Goal: Task Accomplishment & Management: Complete application form

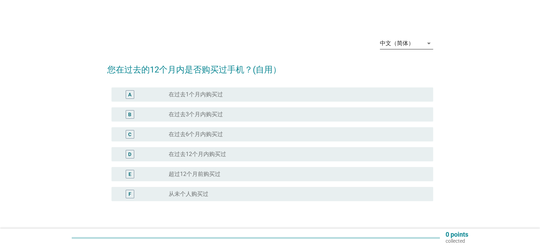
click at [409, 41] on div "中文（简体）" at bounding box center [397, 43] width 34 height 6
click at [408, 48] on div "English" at bounding box center [406, 49] width 42 height 9
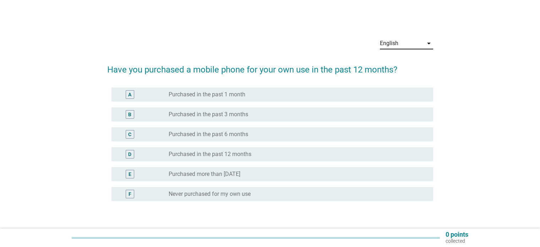
click at [306, 91] on div "radio_button_unchecked Purchased in the past 1 month" at bounding box center [295, 94] width 253 height 7
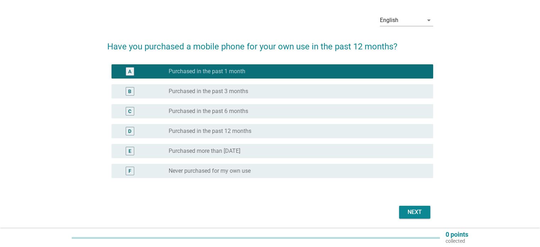
scroll to position [36, 0]
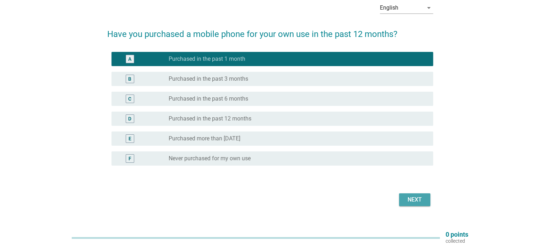
click at [422, 203] on div "Next" at bounding box center [415, 199] width 20 height 9
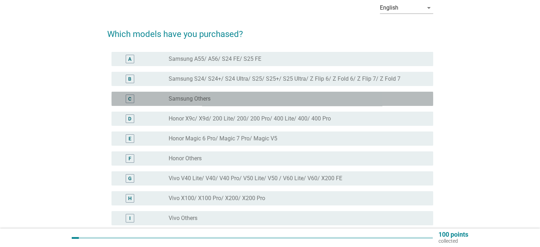
click at [271, 94] on div "C radio_button_unchecked Samsung Others" at bounding box center [272, 99] width 322 height 14
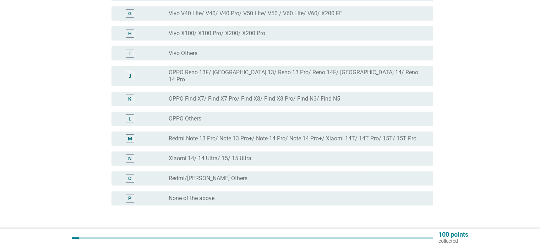
scroll to position [213, 0]
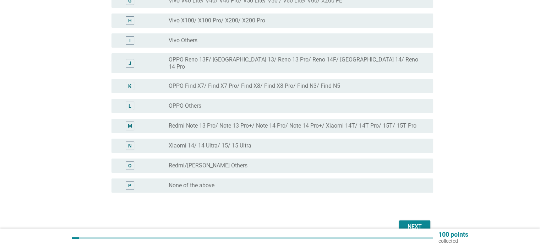
click at [416, 218] on div "Next" at bounding box center [270, 226] width 326 height 17
click at [416, 222] on div "Next" at bounding box center [415, 226] width 20 height 9
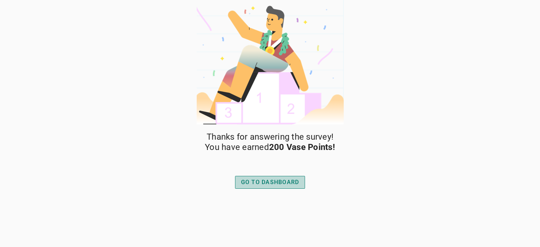
click at [288, 180] on div "GO TO DASHBOARD" at bounding box center [270, 182] width 58 height 9
click at [288, 179] on div "GO TO DASHBOARD" at bounding box center [270, 182] width 58 height 9
